Goal: Information Seeking & Learning: Learn about a topic

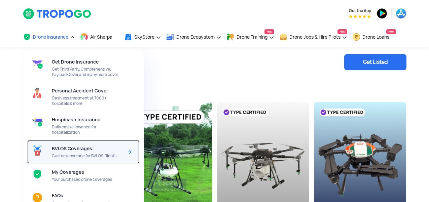
click at [74, 158] on span "Custom coverage for BVLOS flights" at bounding box center [87, 156] width 71 height 5
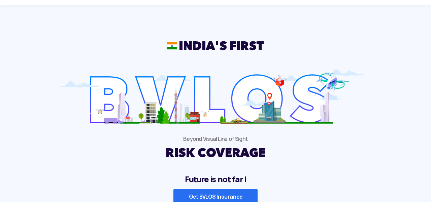
scroll to position [41, 0]
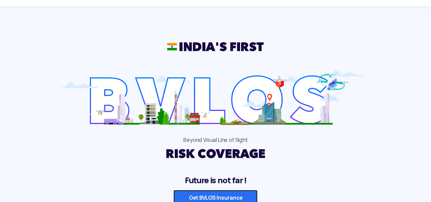
click at [206, 198] on link "Get BVLOS Insurance" at bounding box center [215, 198] width 84 height 17
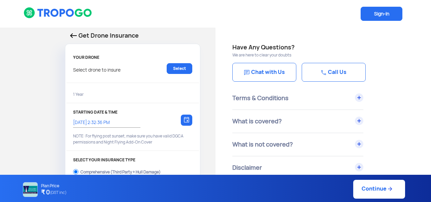
select select "1000000"
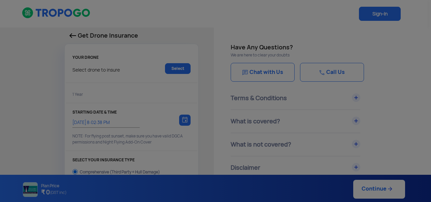
type input "[DATE] 8:12:00 PM"
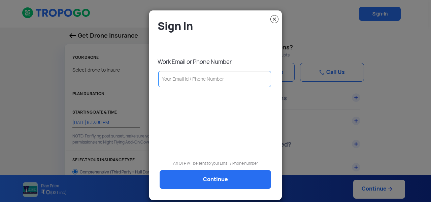
click at [274, 19] on img at bounding box center [274, 19] width 8 height 8
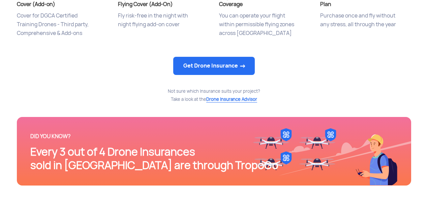
scroll to position [399, 0]
click at [130, 99] on div "Not sure which Insurance suits your project? Take a look at the Drone Insurance…" at bounding box center [214, 95] width 394 height 16
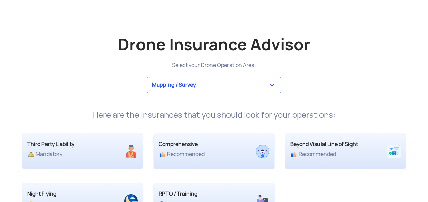
scroll to position [1258, 0]
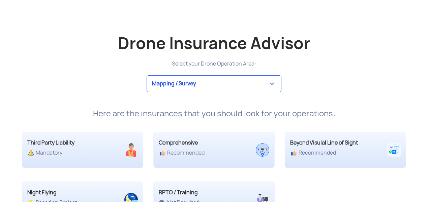
click at [166, 89] on select "Mapping / Survey Event Photography Agriculture Recreational Emergency / Police …" at bounding box center [213, 83] width 135 height 17
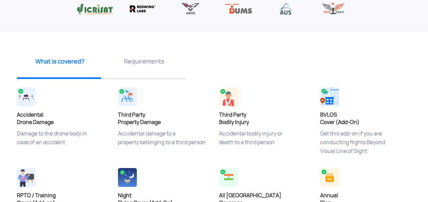
scroll to position [0, 0]
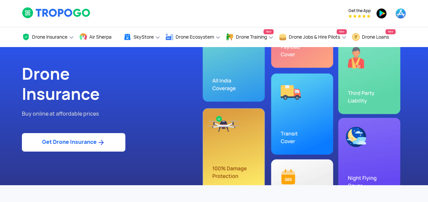
click at [76, 15] on img at bounding box center [56, 12] width 69 height 11
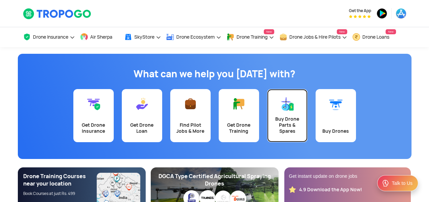
click at [294, 133] on div "Buy Drone Parts & Spares" at bounding box center [287, 125] width 32 height 18
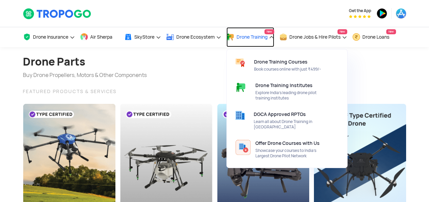
click at [273, 38] on link "Drone Training New" at bounding box center [251, 37] width 48 height 20
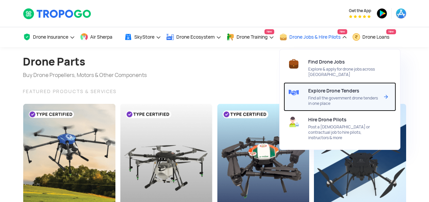
click at [334, 99] on span "Find all the government drone tenders in one place" at bounding box center [343, 101] width 71 height 11
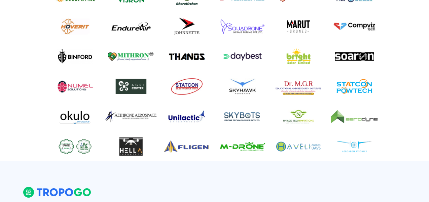
scroll to position [413, 0]
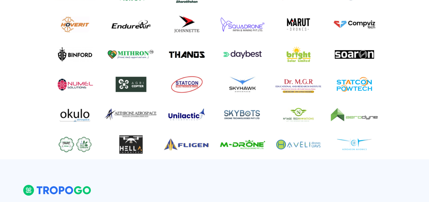
click at [239, 114] on img at bounding box center [242, 115] width 53 height 20
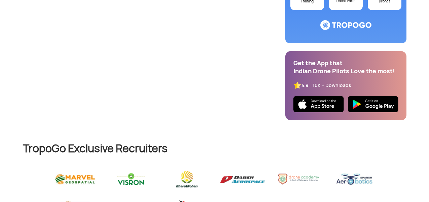
scroll to position [0, 0]
